Goal: Transaction & Acquisition: Purchase product/service

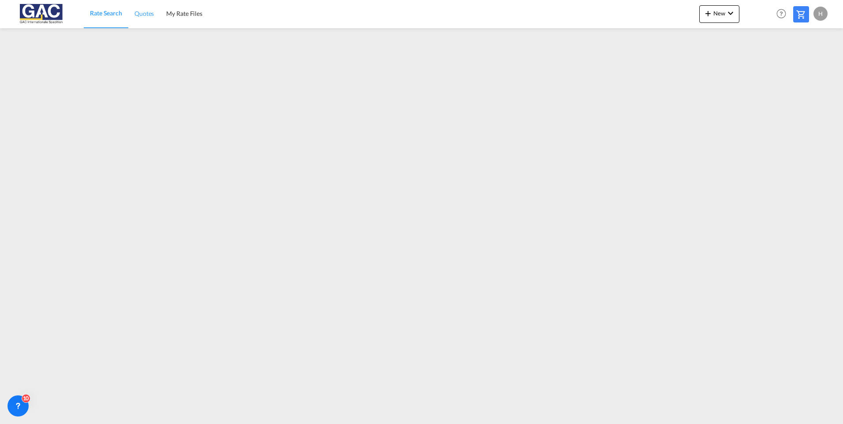
click at [143, 19] on link "Quotes" at bounding box center [144, 14] width 32 height 29
click at [102, 12] on span "Rate Search" at bounding box center [106, 13] width 32 height 7
